Goal: Task Accomplishment & Management: Use online tool/utility

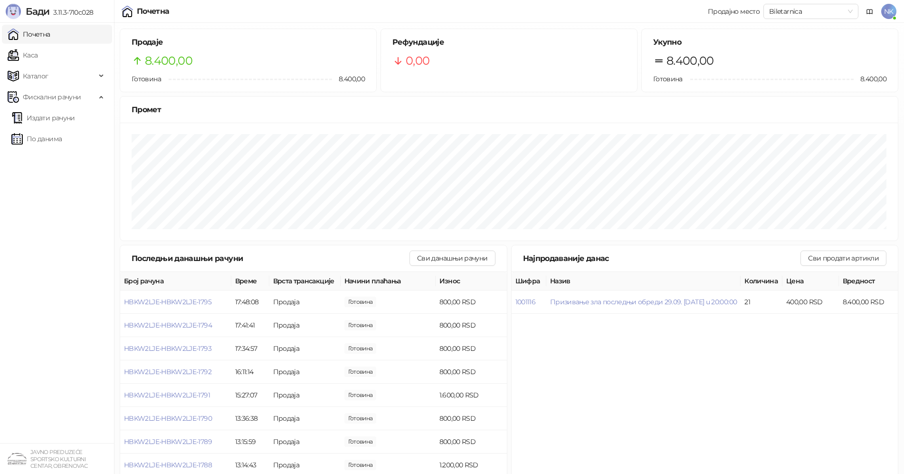
click at [45, 39] on link "Почетна" at bounding box center [29, 34] width 43 height 19
click at [62, 136] on link "По данима" at bounding box center [36, 138] width 50 height 19
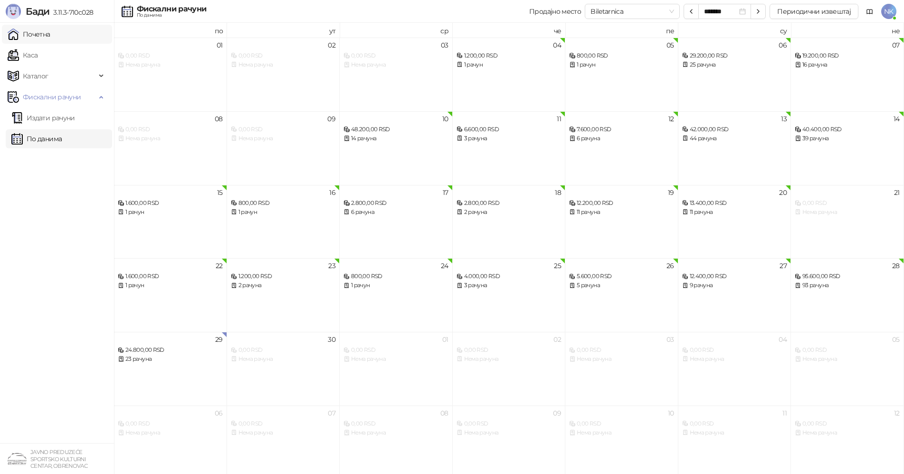
click at [50, 37] on link "Почетна" at bounding box center [29, 34] width 43 height 19
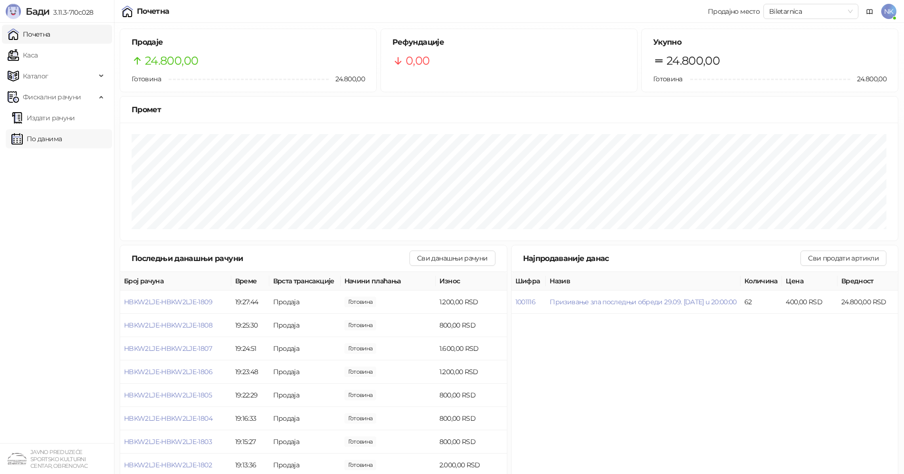
click at [62, 137] on link "По данима" at bounding box center [36, 138] width 50 height 19
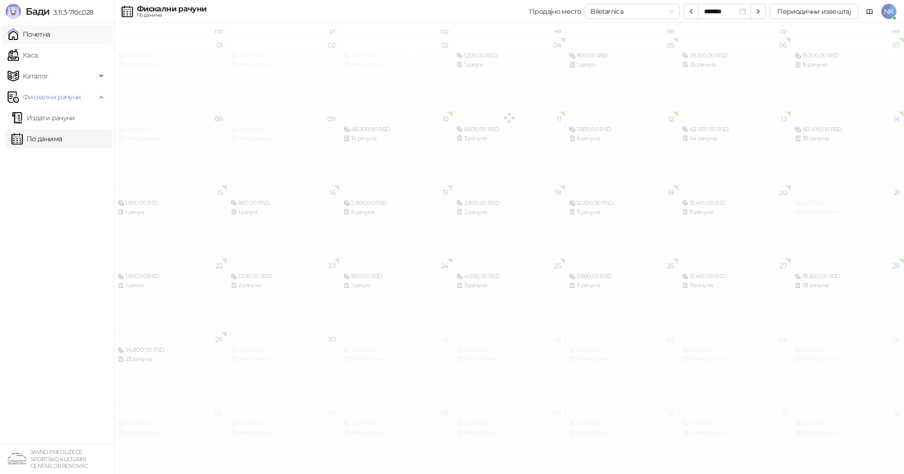
click at [50, 35] on link "Почетна" at bounding box center [29, 34] width 43 height 19
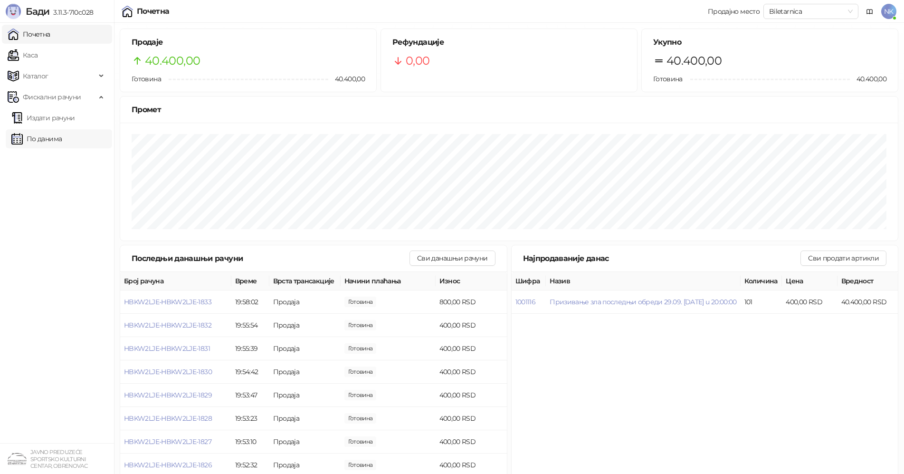
click at [62, 142] on link "По данима" at bounding box center [36, 138] width 50 height 19
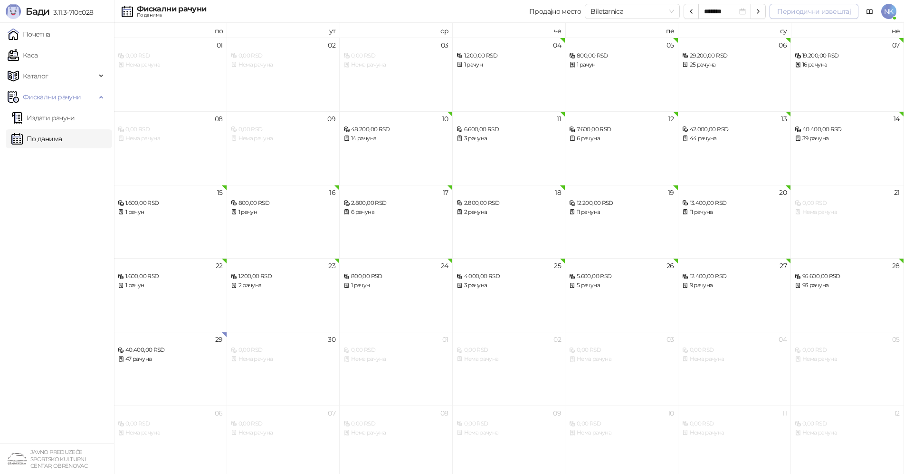
click at [835, 12] on button "Периодични извештај" at bounding box center [814, 11] width 89 height 15
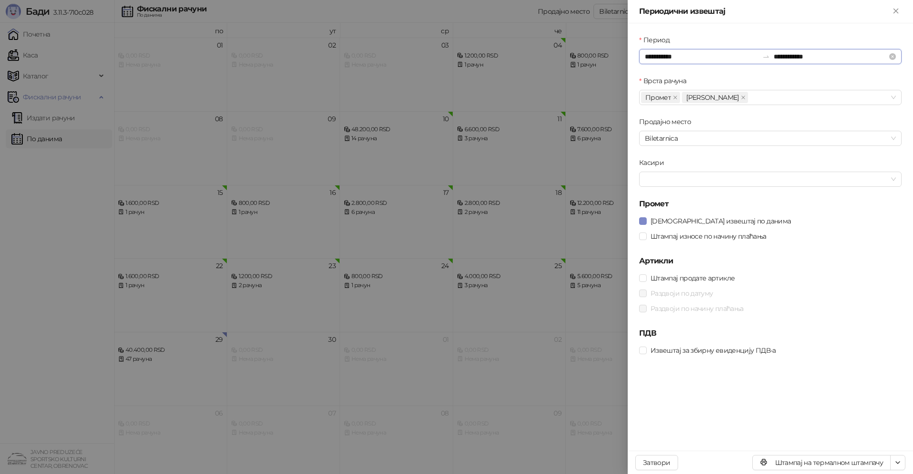
click at [693, 58] on input "**********" at bounding box center [701, 56] width 114 height 10
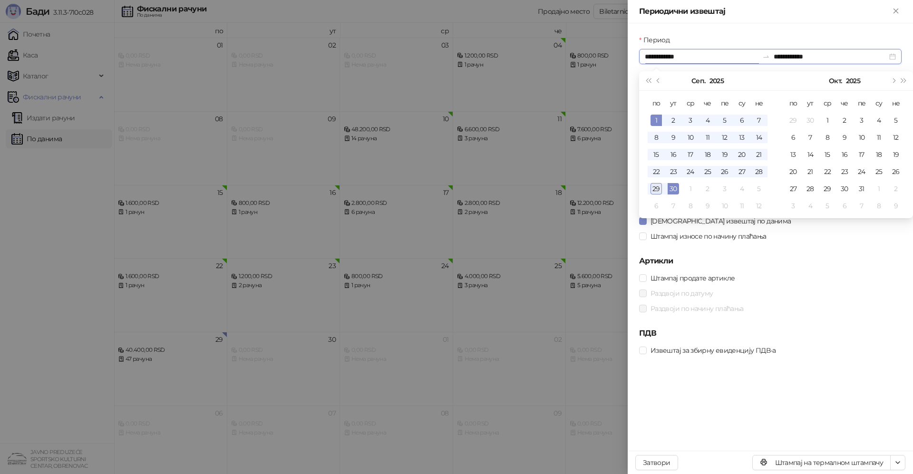
type input "**********"
click at [654, 192] on div "29" at bounding box center [655, 188] width 11 height 11
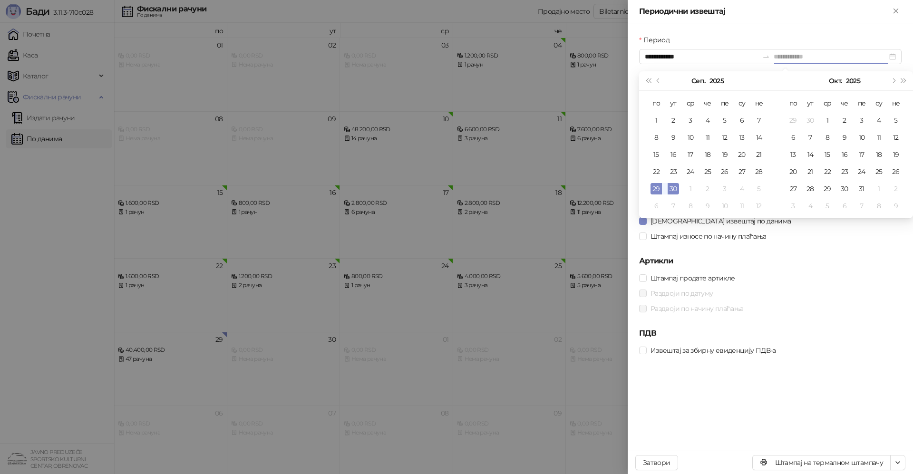
click at [654, 192] on div "29" at bounding box center [655, 188] width 11 height 11
type input "**********"
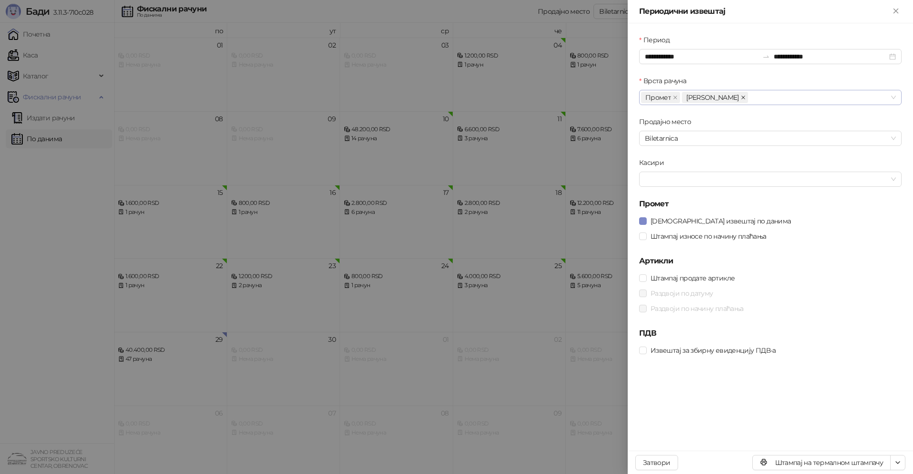
click at [741, 96] on icon "close" at bounding box center [743, 97] width 5 height 5
click at [684, 183] on div at bounding box center [765, 179] width 249 height 13
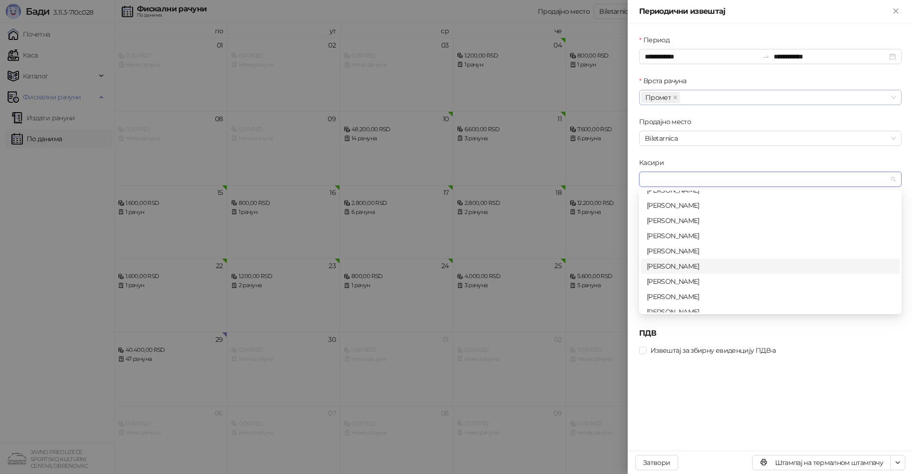
scroll to position [30, 0]
click at [709, 289] on div "[PERSON_NAME]" at bounding box center [769, 289] width 247 height 10
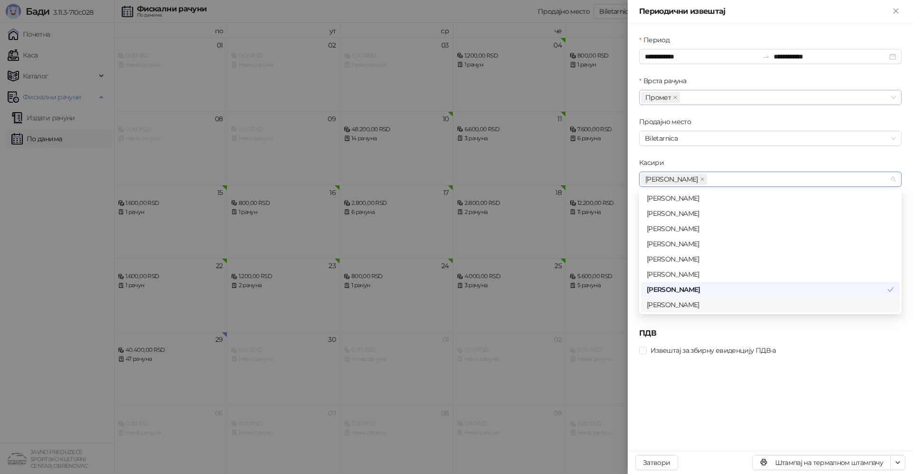
click at [691, 376] on div "**********" at bounding box center [769, 236] width 285 height 427
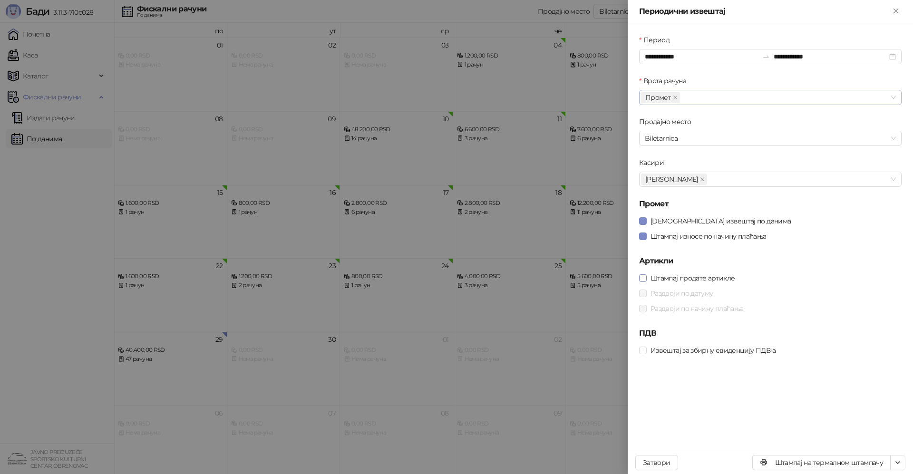
click at [645, 281] on span at bounding box center [643, 278] width 8 height 8
click at [645, 353] on span at bounding box center [643, 350] width 8 height 8
click at [897, 465] on icon "button" at bounding box center [898, 463] width 8 height 8
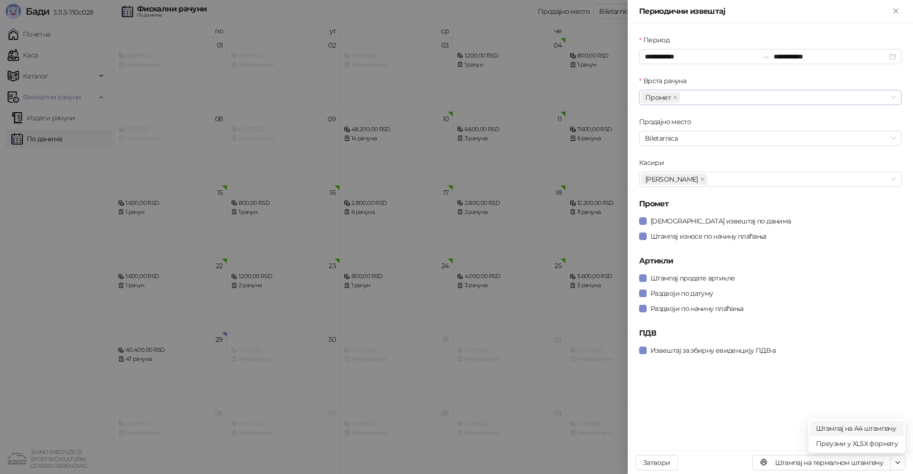
click at [859, 425] on span "Штампај на А4 штампачу" at bounding box center [857, 428] width 82 height 10
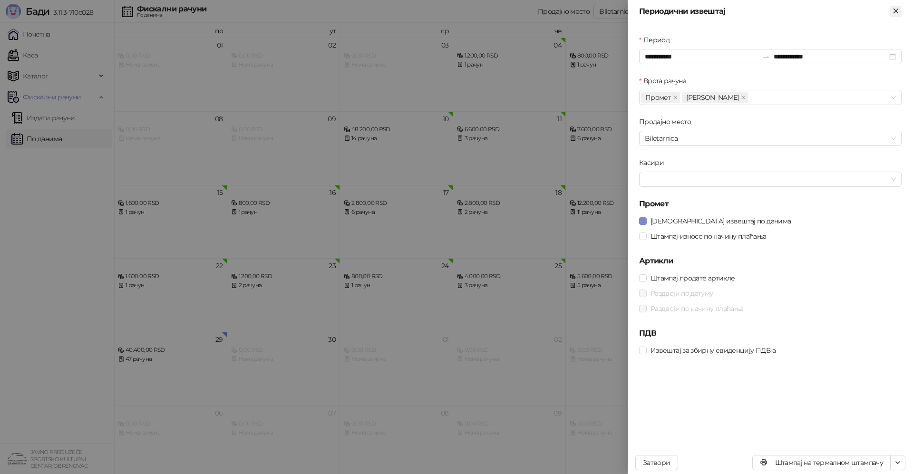
click at [894, 12] on icon "Close" at bounding box center [895, 11] width 9 height 9
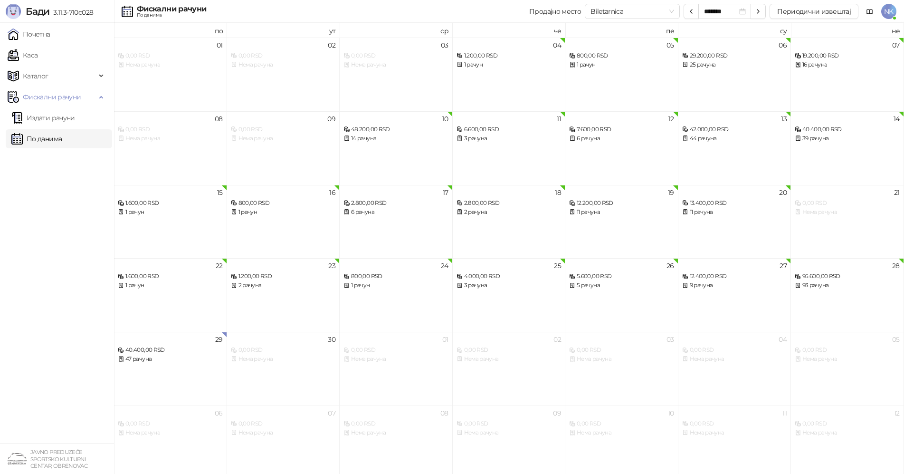
click at [892, 10] on span "NK" at bounding box center [889, 11] width 15 height 15
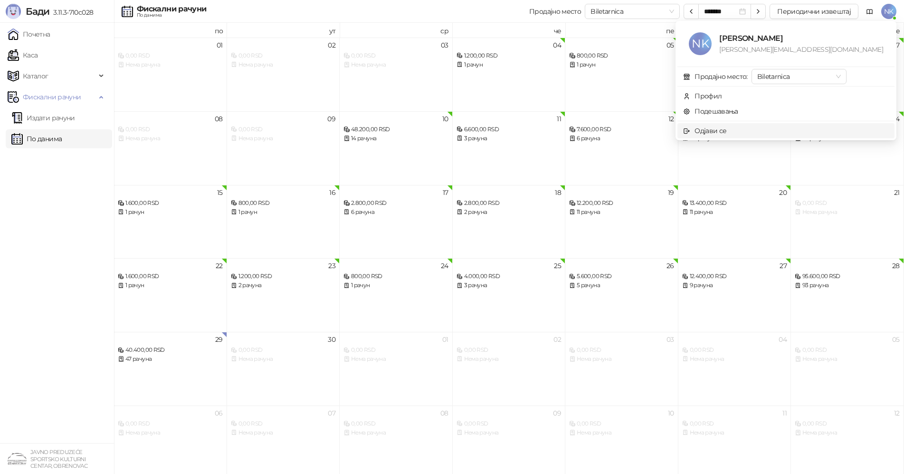
click at [727, 135] on div "Одјави се" at bounding box center [711, 130] width 32 height 10
